Goal: Task Accomplishment & Management: Manage account settings

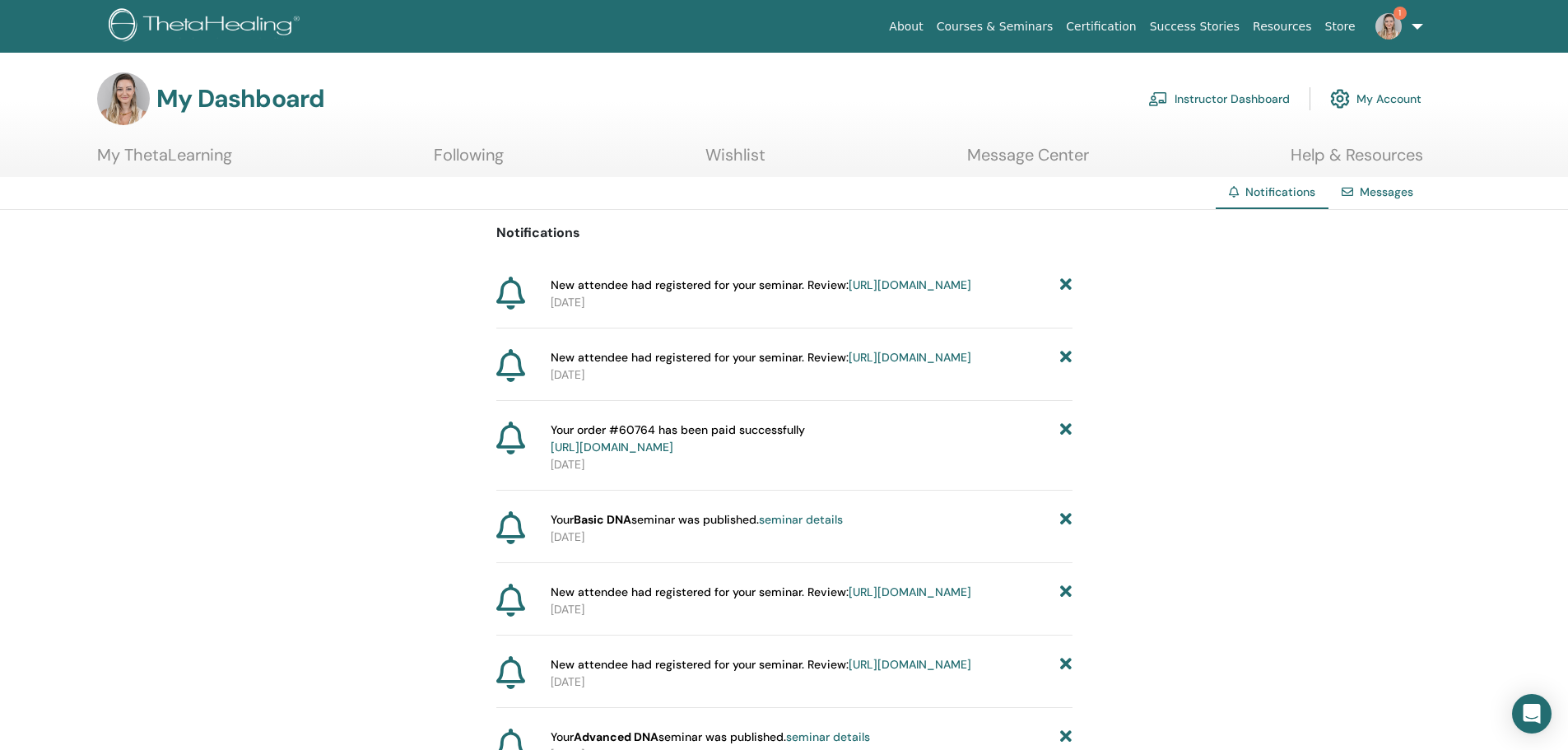
click at [849, 292] on link "[URL][DOMAIN_NAME]" at bounding box center [910, 285] width 122 height 14
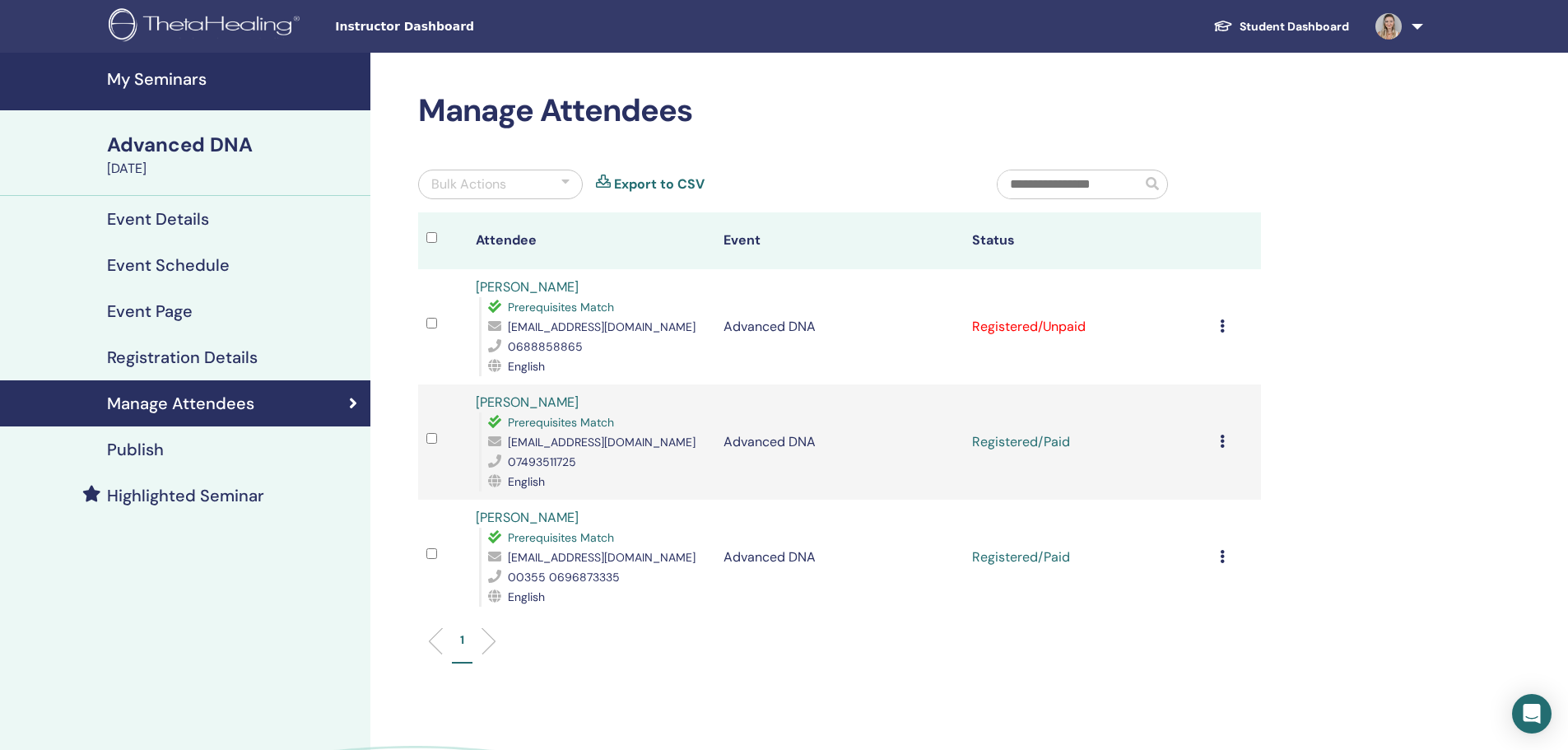
click at [1221, 322] on icon at bounding box center [1222, 326] width 5 height 14
click at [1205, 384] on p "Mark as Paid" at bounding box center [1202, 385] width 130 height 20
click at [1223, 322] on icon at bounding box center [1222, 326] width 5 height 14
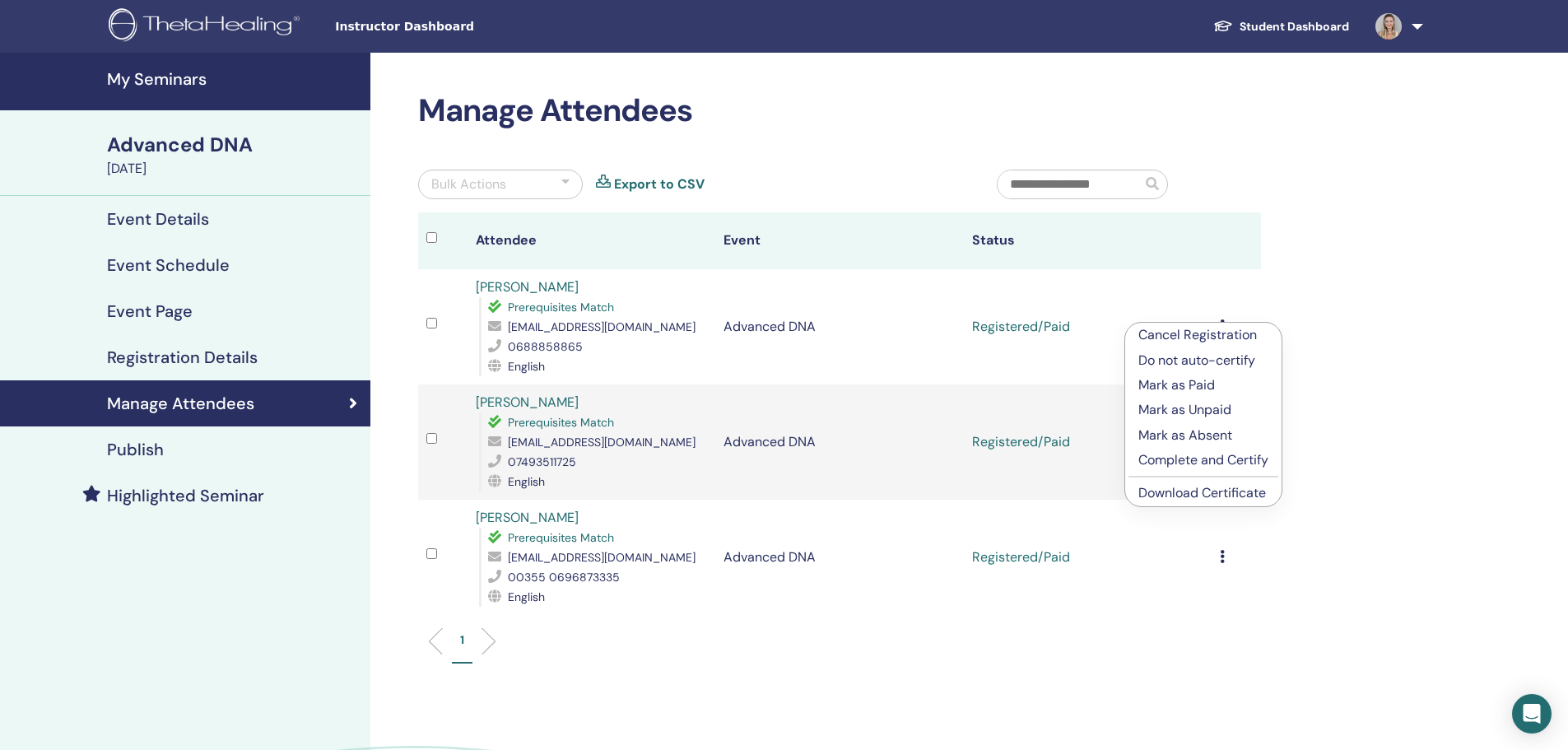
click at [1190, 493] on link "Download Certificate" at bounding box center [1202, 493] width 127 height 17
drag, startPoint x: 206, startPoint y: 27, endPoint x: 392, endPoint y: 9, distance: 186.9
click at [206, 27] on img at bounding box center [207, 27] width 197 height 37
